Goal: Task Accomplishment & Management: Manage account settings

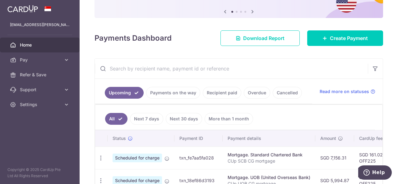
scroll to position [62, 0]
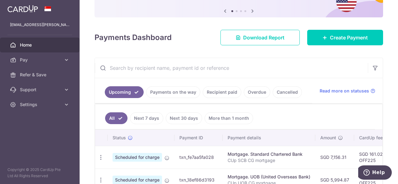
click at [221, 12] on icon at bounding box center [224, 11] width 7 height 8
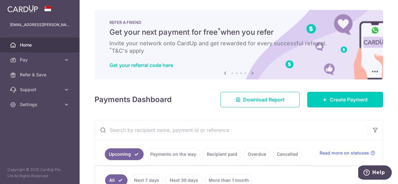
scroll to position [0, 0]
click at [223, 74] on icon at bounding box center [224, 73] width 7 height 8
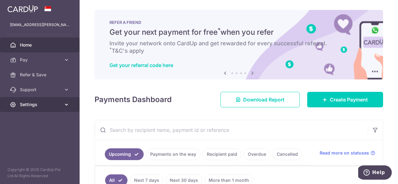
click at [47, 104] on span "Settings" at bounding box center [40, 105] width 41 height 6
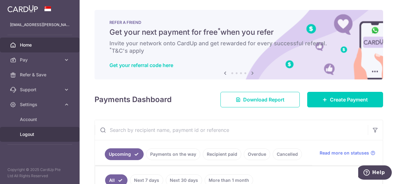
click at [43, 133] on span "Logout" at bounding box center [40, 135] width 41 height 6
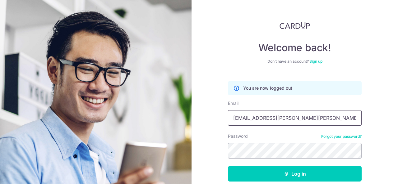
click at [299, 116] on input "[EMAIL_ADDRESS][PERSON_NAME][PERSON_NAME][DOMAIN_NAME]" at bounding box center [295, 118] width 134 height 16
type input "cuili.lin@gmail.com"
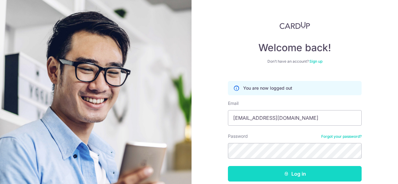
click at [280, 172] on button "Log in" at bounding box center [295, 174] width 134 height 16
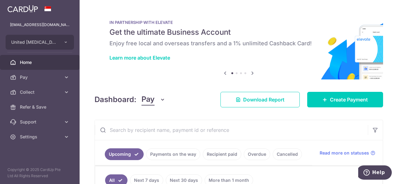
click at [223, 66] on div "IN PARTNERSHIP WITH ELEVATE Get the ultimate Business Account Enjoy free local …" at bounding box center [239, 41] width 289 height 62
click at [222, 73] on icon at bounding box center [224, 73] width 7 height 8
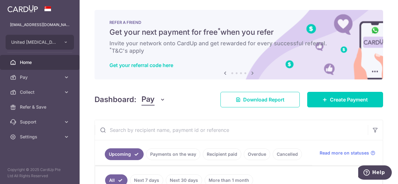
click at [223, 74] on icon at bounding box center [224, 73] width 7 height 8
